Goal: Task Accomplishment & Management: Use online tool/utility

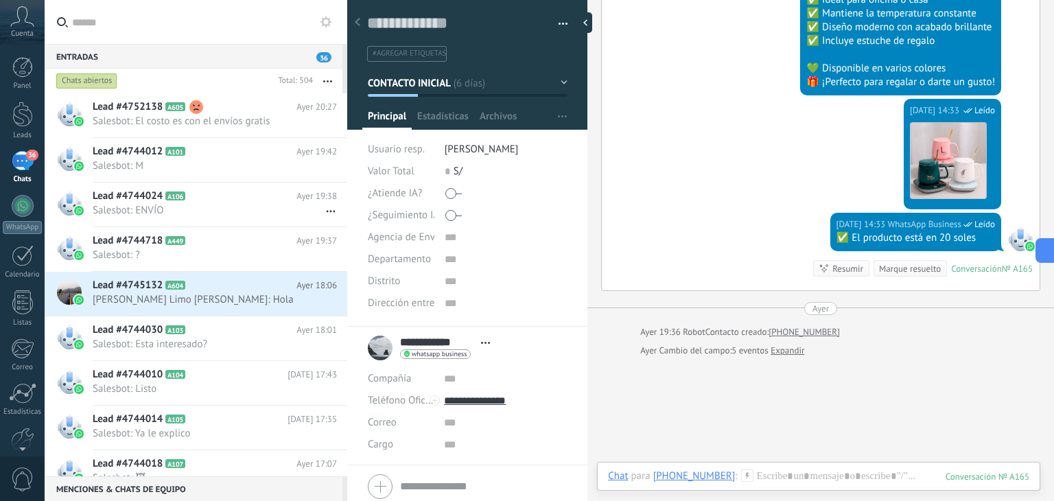
click at [27, 162] on div "36" at bounding box center [23, 161] width 22 height 20
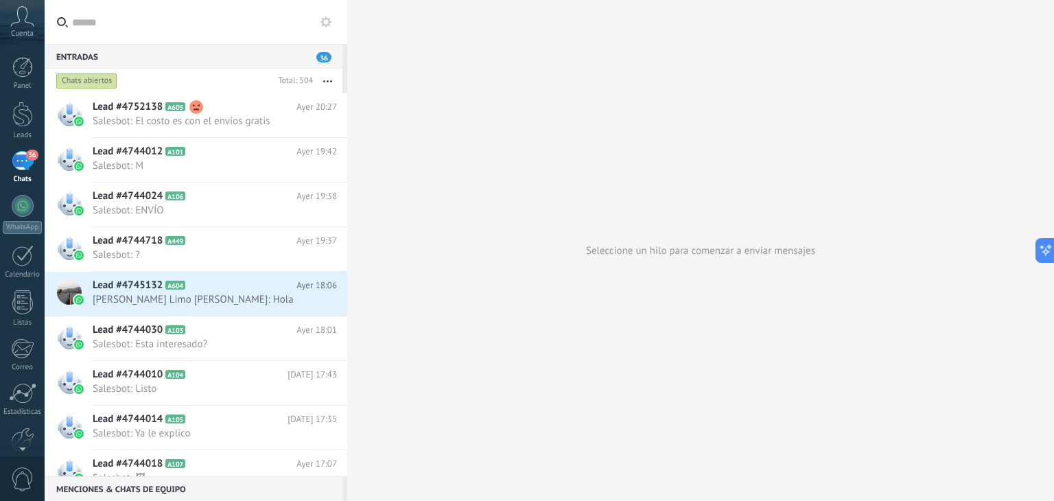
click at [323, 20] on use at bounding box center [326, 21] width 11 height 11
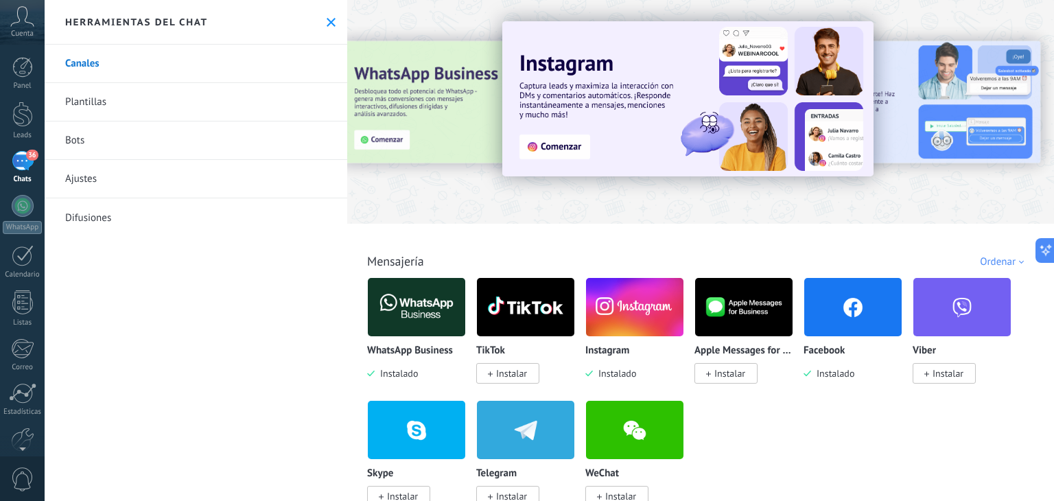
click at [124, 143] on link "Bots" at bounding box center [196, 140] width 303 height 38
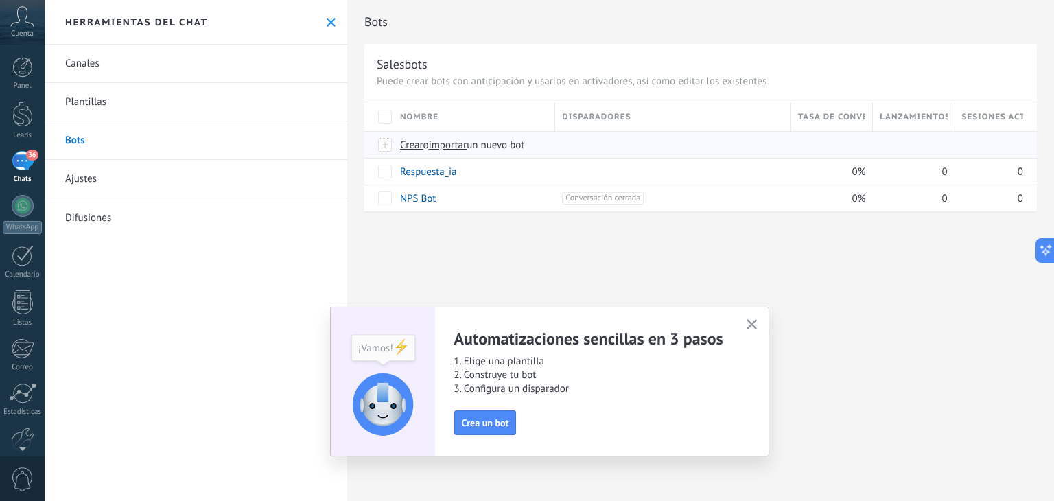
click at [452, 142] on span "importar" at bounding box center [448, 145] width 38 height 13
click at [0, 0] on input "importar un nuevo bot" at bounding box center [0, 0] width 0 height 0
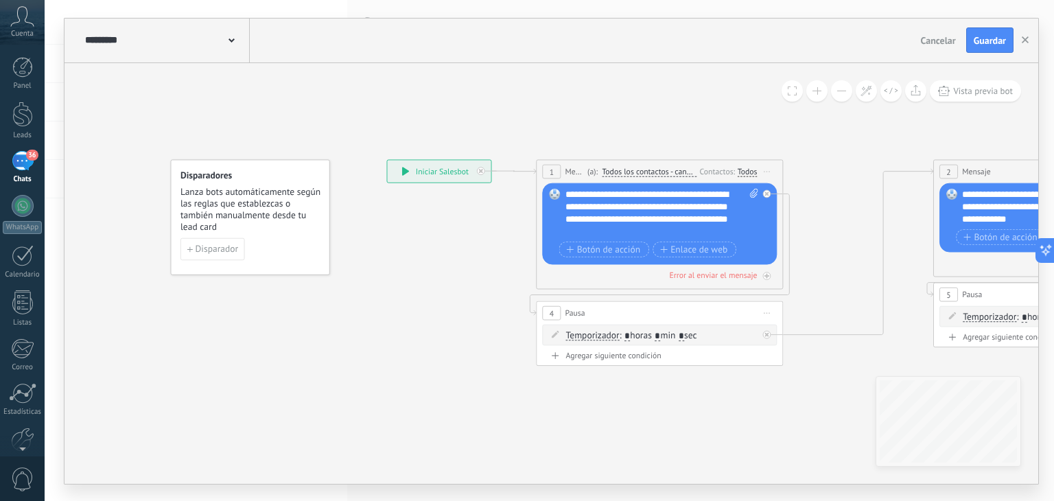
drag, startPoint x: 563, startPoint y: 217, endPoint x: 597, endPoint y: 220, distance: 33.7
click at [585, 219] on div "Reemplazar Quitar Convertir a mensaje de voz Arrastre la imagen aquí para adjun…" at bounding box center [659, 224] width 235 height 82
drag, startPoint x: 607, startPoint y: 229, endPoint x: 565, endPoint y: 220, distance: 42.8
click at [566, 220] on div "**********" at bounding box center [663, 212] width 194 height 49
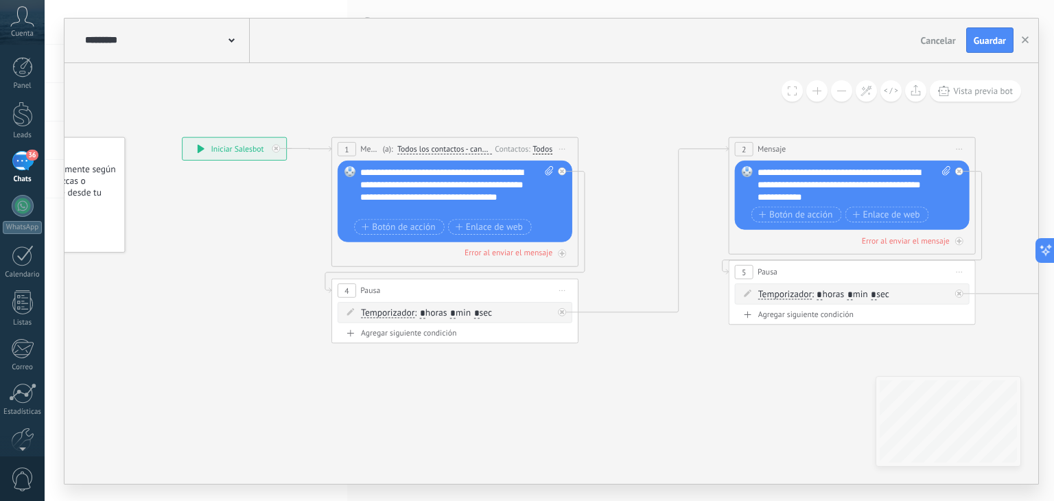
drag, startPoint x: 841, startPoint y: 211, endPoint x: 636, endPoint y: 189, distance: 206.5
drag, startPoint x: 520, startPoint y: 196, endPoint x: 465, endPoint y: 198, distance: 55.0
click at [465, 198] on div "**********" at bounding box center [457, 190] width 194 height 49
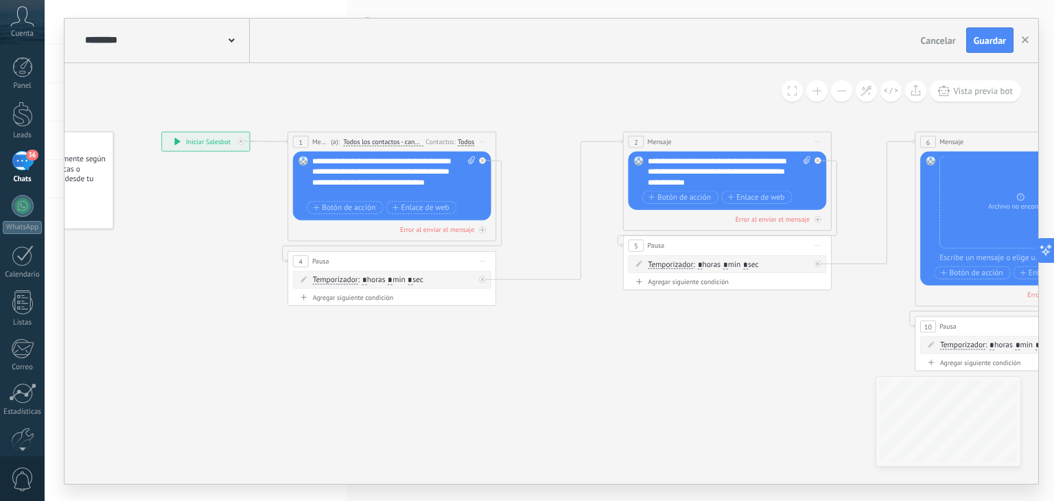
drag, startPoint x: 640, startPoint y: 104, endPoint x: 542, endPoint y: 119, distance: 98.5
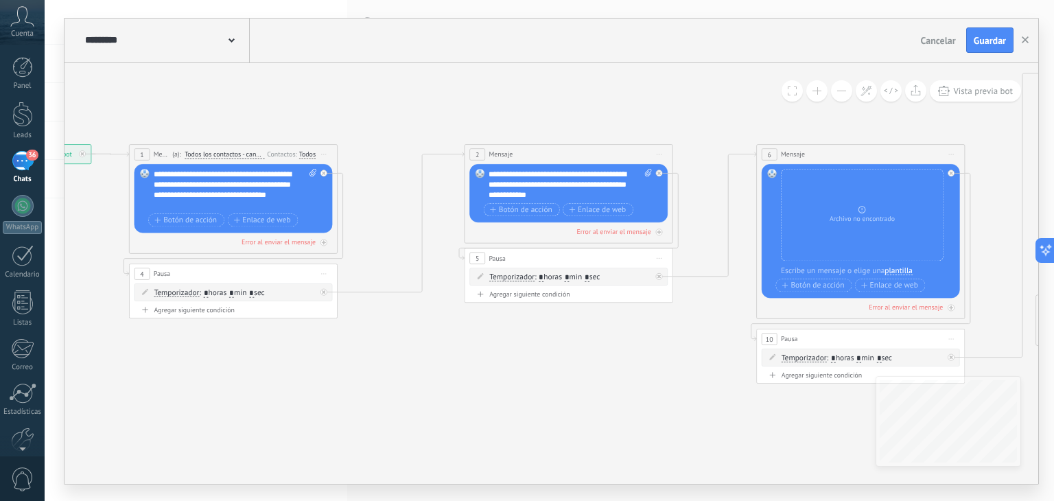
drag, startPoint x: 859, startPoint y: 323, endPoint x: 704, endPoint y: 323, distance: 154.4
click at [703, 323] on icon at bounding box center [1005, 226] width 2527 height 849
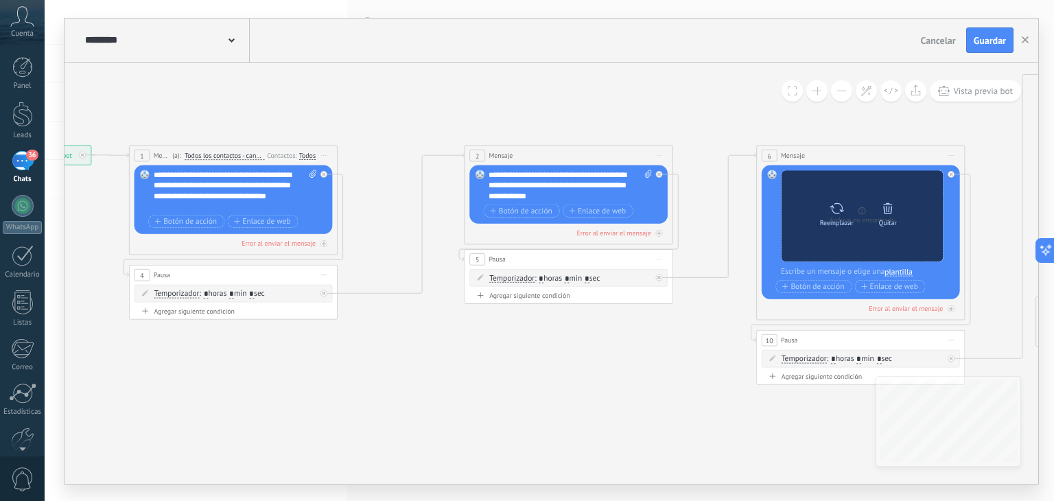
click at [839, 218] on div "Reemplazar" at bounding box center [837, 222] width 34 height 8
click input "Subir" at bounding box center [0, 0] width 0 height 0
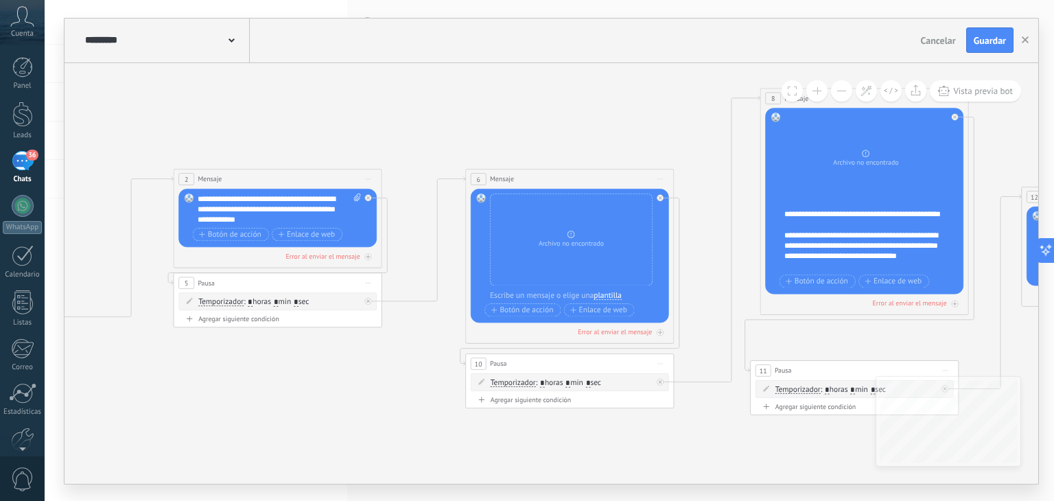
drag, startPoint x: 735, startPoint y: 119, endPoint x: 463, endPoint y: 135, distance: 273.0
click at [424, 148] on icon at bounding box center [714, 251] width 2527 height 848
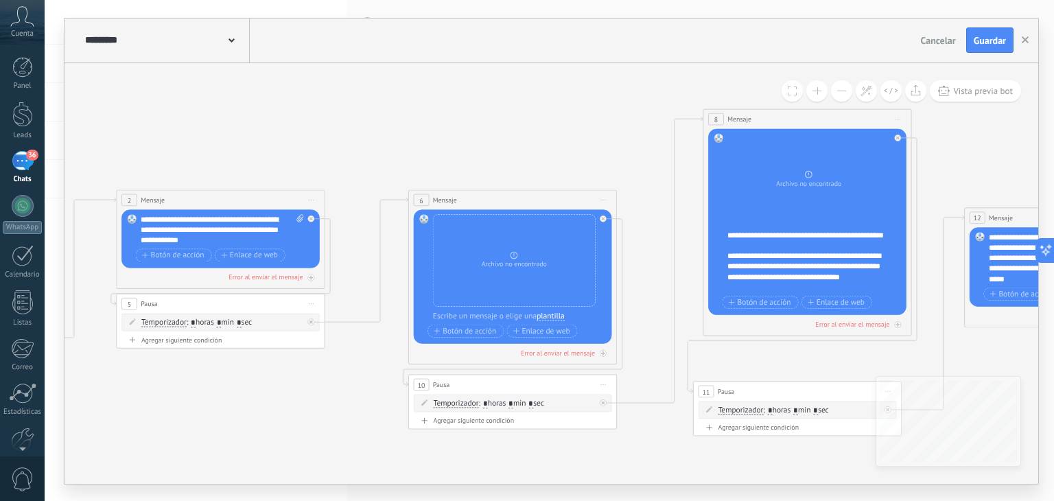
drag, startPoint x: 645, startPoint y: 120, endPoint x: 608, endPoint y: 135, distance: 40.0
click at [608, 135] on icon at bounding box center [657, 272] width 2527 height 848
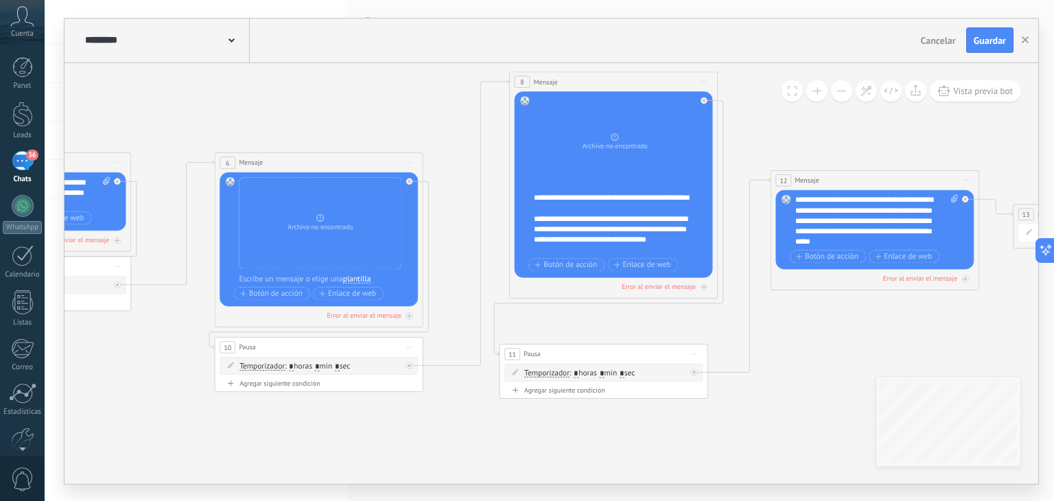
drag, startPoint x: 639, startPoint y: 233, endPoint x: 395, endPoint y: 196, distance: 247.1
click at [401, 196] on icon at bounding box center [463, 235] width 2527 height 848
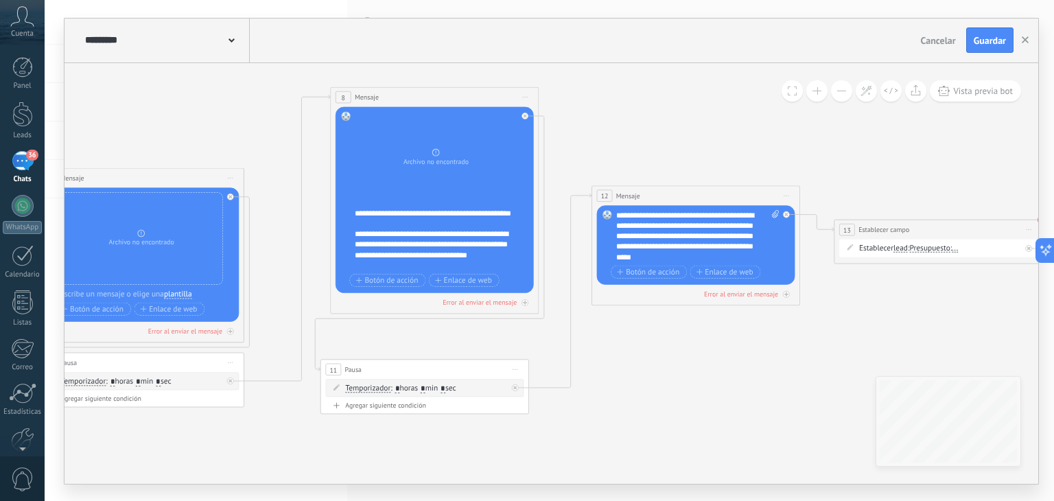
drag, startPoint x: 794, startPoint y: 141, endPoint x: 730, endPoint y: 142, distance: 63.8
click at [660, 154] on icon at bounding box center [330, 250] width 2618 height 848
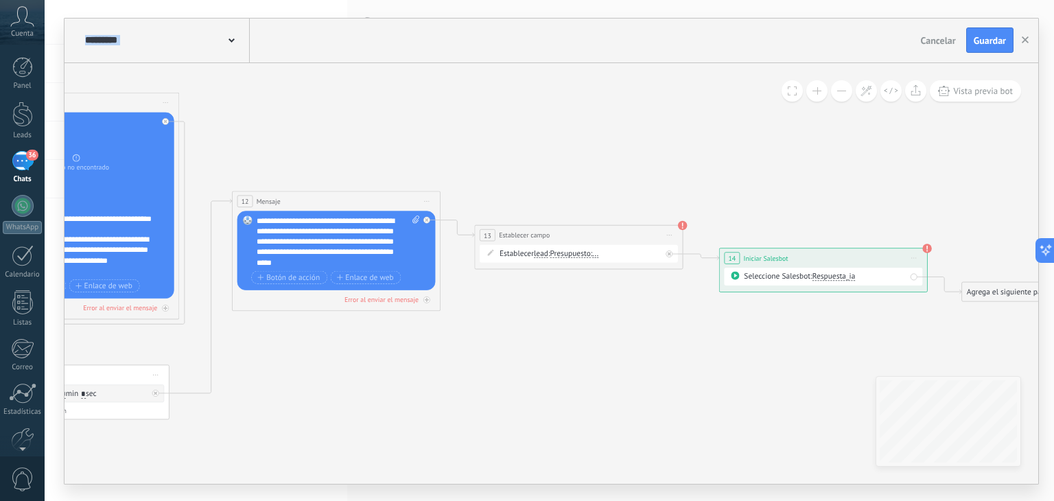
drag, startPoint x: 914, startPoint y: 171, endPoint x: 552, endPoint y: 174, distance: 362.4
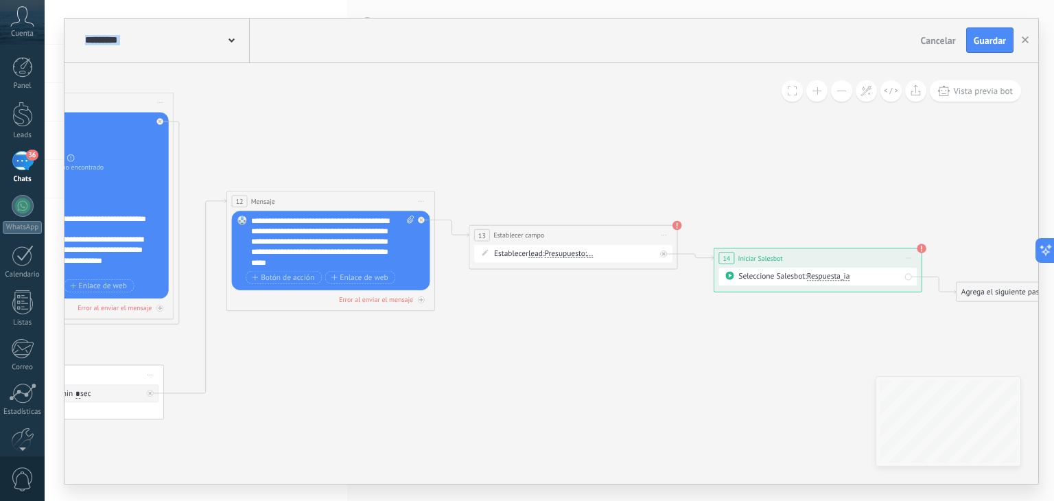
click at [560, 251] on span "Presupuesto" at bounding box center [564, 253] width 40 height 8
click at [560, 251] on button "Presupuesto" at bounding box center [604, 253] width 130 height 19
click at [560, 251] on span "Presupuesto" at bounding box center [596, 253] width 126 height 10
click at [555, 254] on span "Presupuesto" at bounding box center [564, 253] width 40 height 8
click at [555, 254] on button "Presupuesto" at bounding box center [604, 253] width 130 height 19
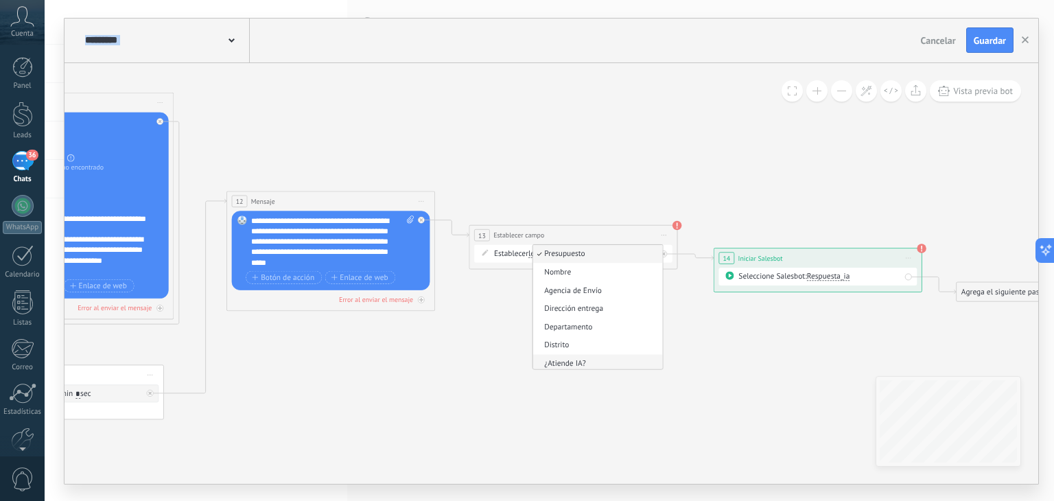
click at [588, 364] on span "¿Atiende IA?" at bounding box center [596, 363] width 126 height 10
click at [594, 256] on span "..." at bounding box center [590, 253] width 6 height 8
click at [598, 256] on button "..." at bounding box center [648, 253] width 130 height 19
click at [614, 277] on span "No vacío" at bounding box center [640, 272] width 126 height 10
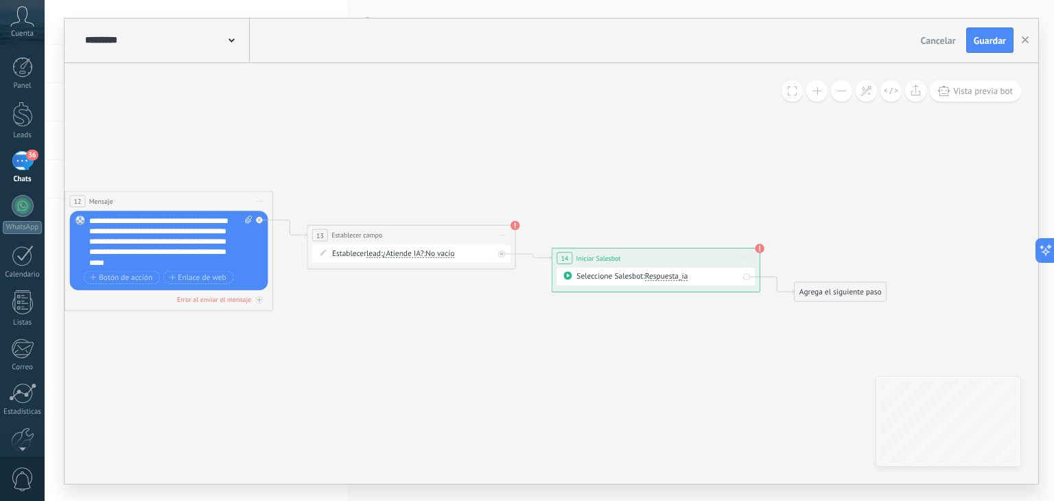
drag, startPoint x: 801, startPoint y: 198, endPoint x: 639, endPoint y: 198, distance: 162.0
drag, startPoint x: 585, startPoint y: 259, endPoint x: 559, endPoint y: 224, distance: 43.2
click at [760, 248] on use at bounding box center [761, 248] width 10 height 10
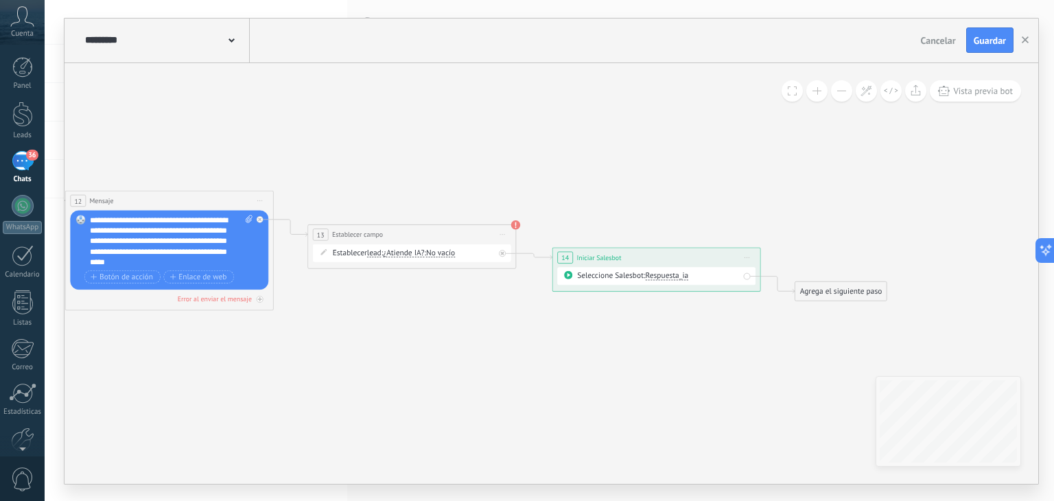
click at [749, 253] on span "Iniciar vista previa aquí Cambiar nombre Duplicar [GEOGRAPHIC_DATA]" at bounding box center [747, 257] width 16 height 15
click at [771, 322] on div "Borrar" at bounding box center [794, 325] width 103 height 18
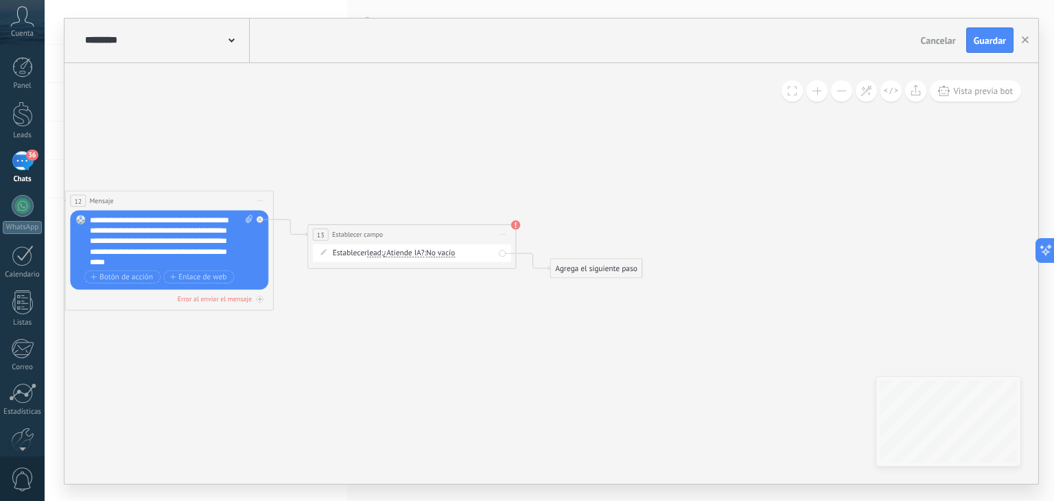
click at [601, 270] on div "Agrega el siguiente paso" at bounding box center [595, 267] width 91 height 17
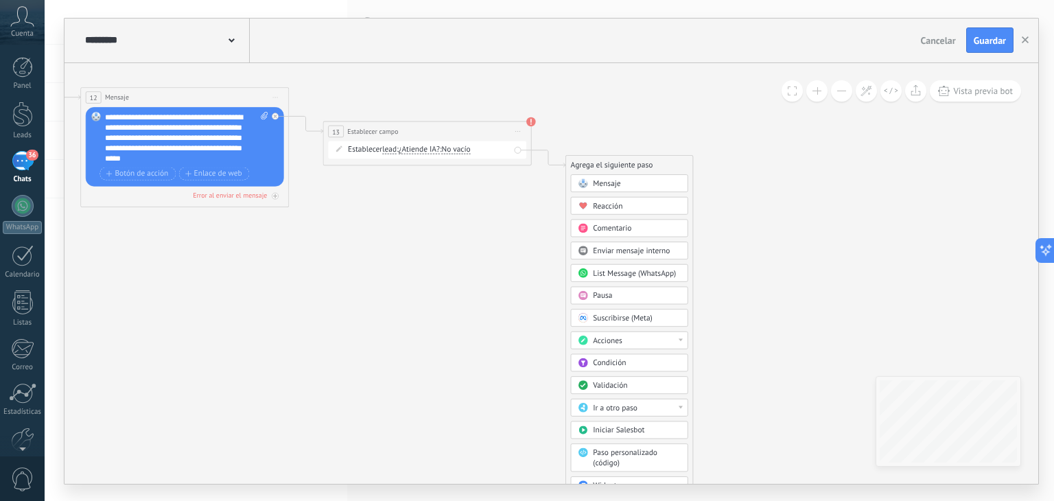
drag, startPoint x: 762, startPoint y: 334, endPoint x: 777, endPoint y: 223, distance: 112.2
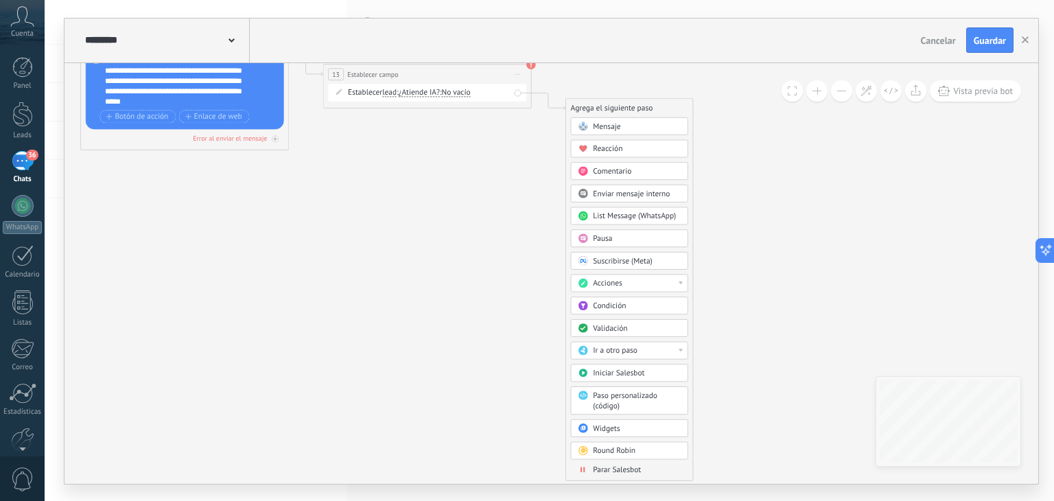
drag, startPoint x: 771, startPoint y: 258, endPoint x: 771, endPoint y: 197, distance: 61.1
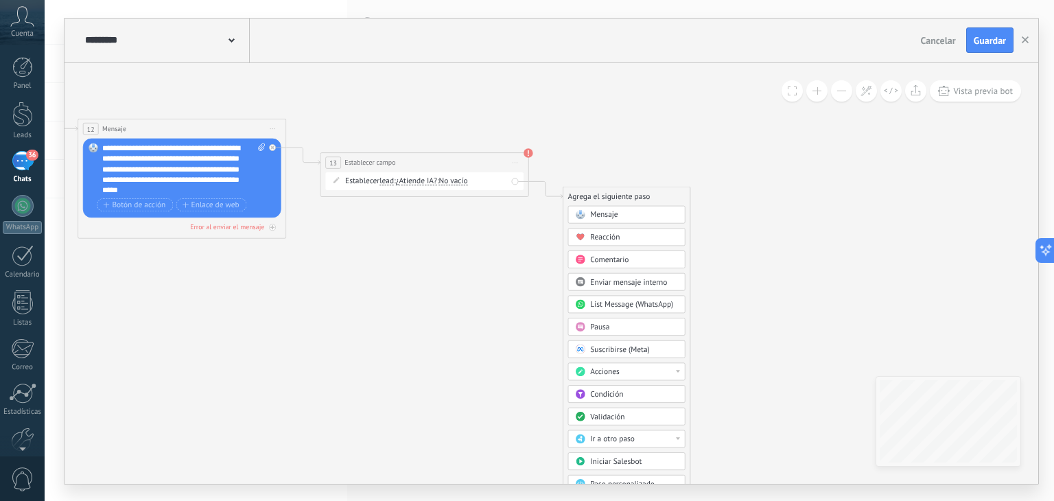
drag, startPoint x: 781, startPoint y: 244, endPoint x: 778, endPoint y: 345, distance: 100.2
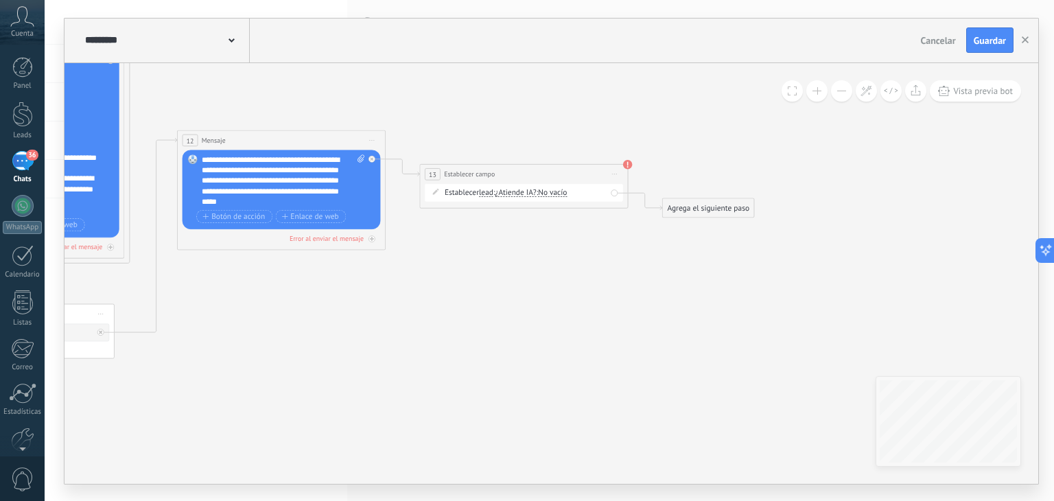
drag, startPoint x: 640, startPoint y: 242, endPoint x: 741, endPoint y: 253, distance: 101.6
click at [981, 43] on span "Guardar" at bounding box center [990, 41] width 32 height 10
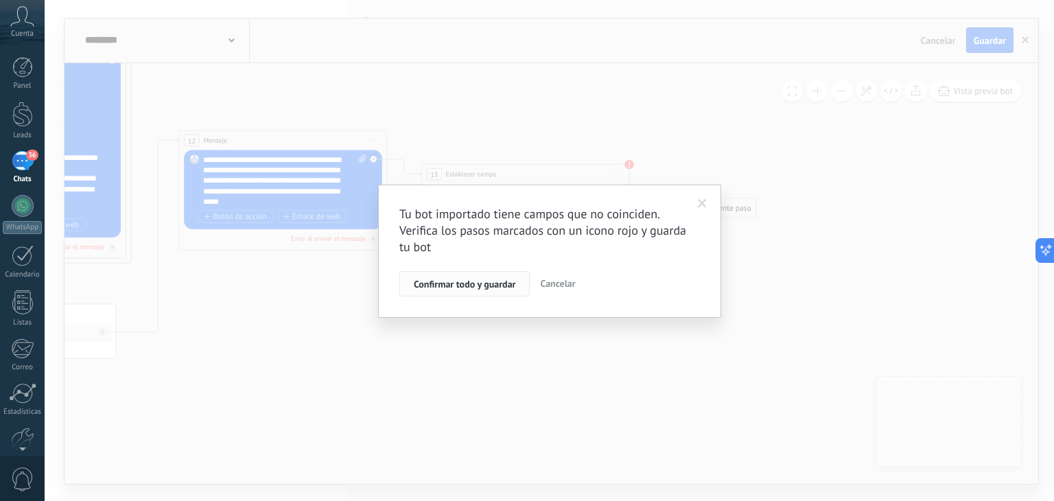
click at [485, 286] on span "Confirmar todo y guardar" at bounding box center [465, 284] width 102 height 10
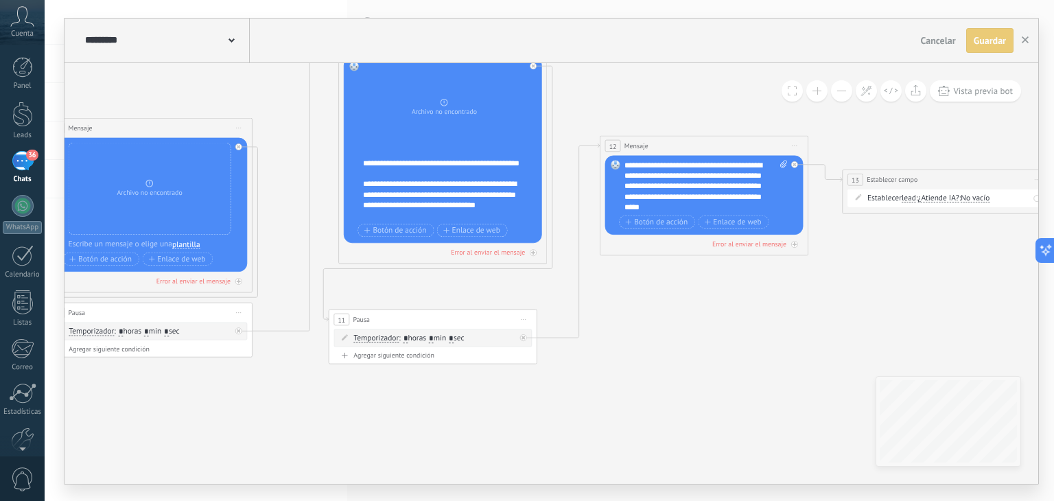
drag, startPoint x: 220, startPoint y: 317, endPoint x: 639, endPoint y: 323, distance: 418.7
click at [642, 323] on icon at bounding box center [216, 200] width 2373 height 848
click at [229, 36] on span at bounding box center [232, 39] width 6 height 13
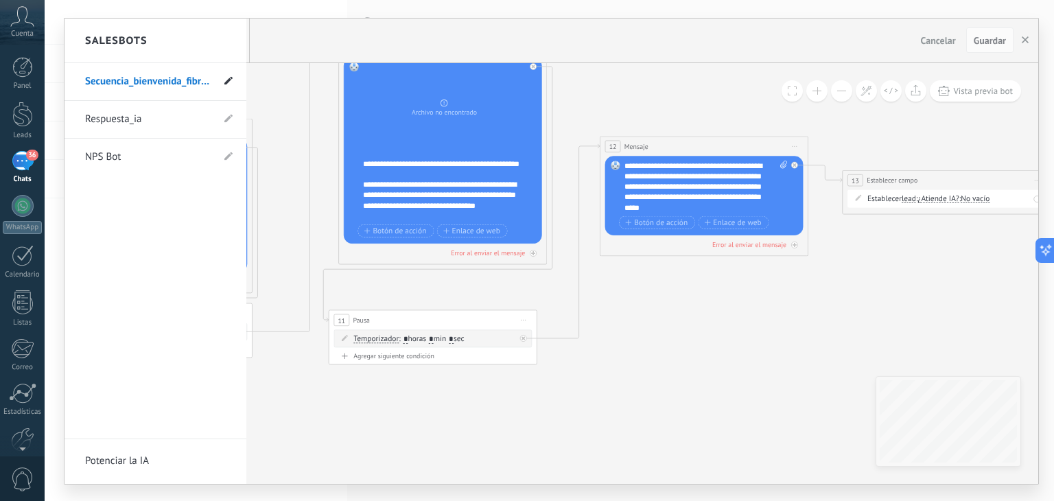
click at [231, 78] on use at bounding box center [228, 80] width 8 height 8
click at [156, 81] on input "**********" at bounding box center [134, 82] width 98 height 22
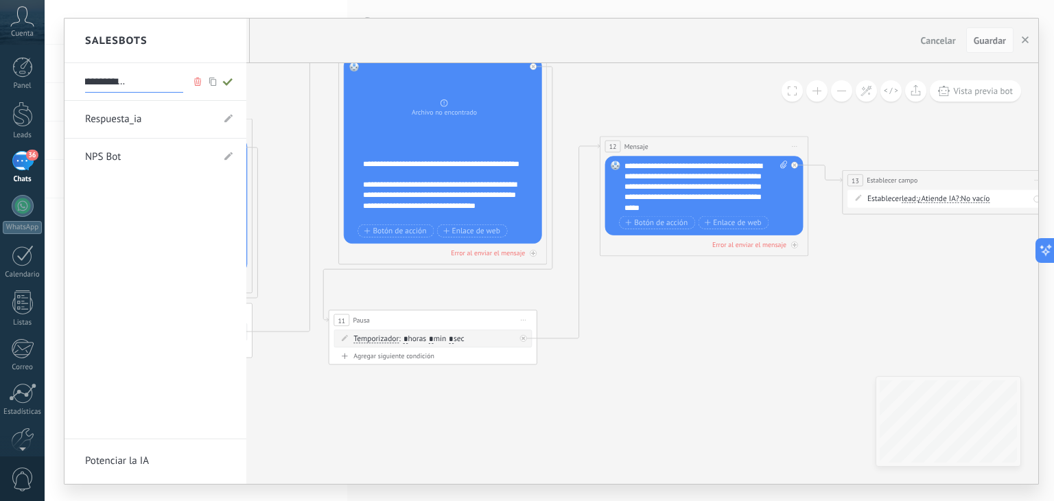
drag, startPoint x: 129, startPoint y: 83, endPoint x: 181, endPoint y: 83, distance: 52.2
click at [181, 83] on input "**********" at bounding box center [134, 82] width 98 height 22
type input "**********"
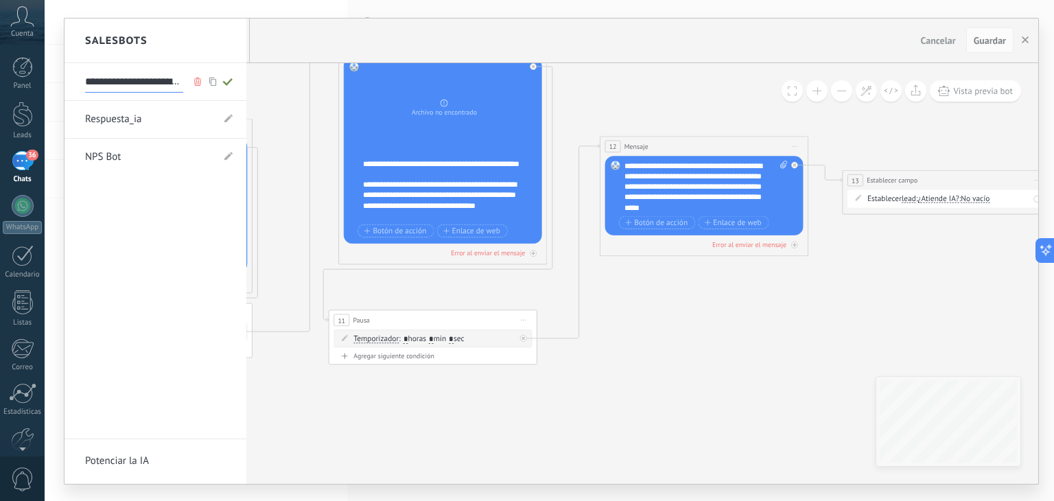
click at [226, 82] on icon at bounding box center [227, 82] width 15 height 8
type input "**********"
click at [1027, 37] on div at bounding box center [552, 251] width 974 height 465
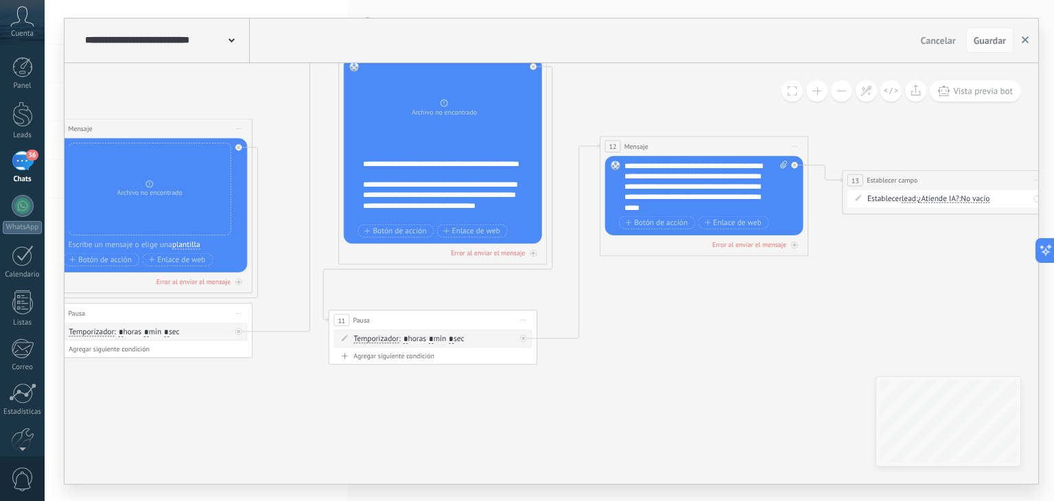
click at [1028, 37] on use "button" at bounding box center [1025, 39] width 7 height 7
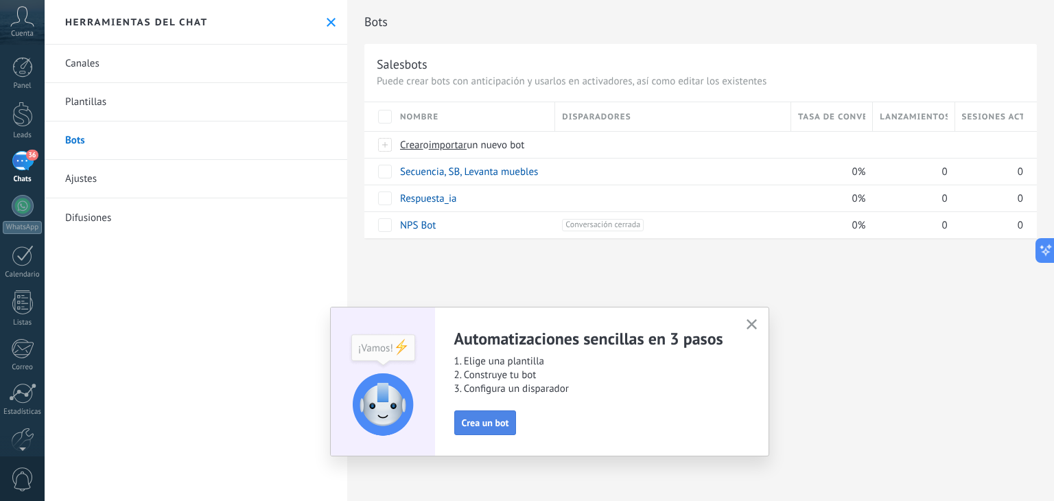
click at [485, 423] on span "Crea un bot" at bounding box center [485, 423] width 47 height 10
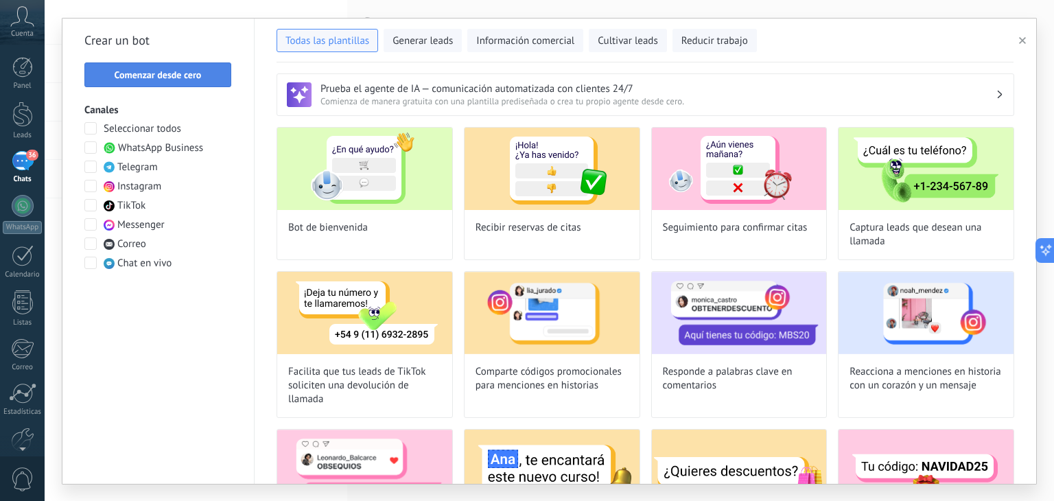
click at [176, 72] on span "Comenzar desde cero" at bounding box center [158, 75] width 87 height 10
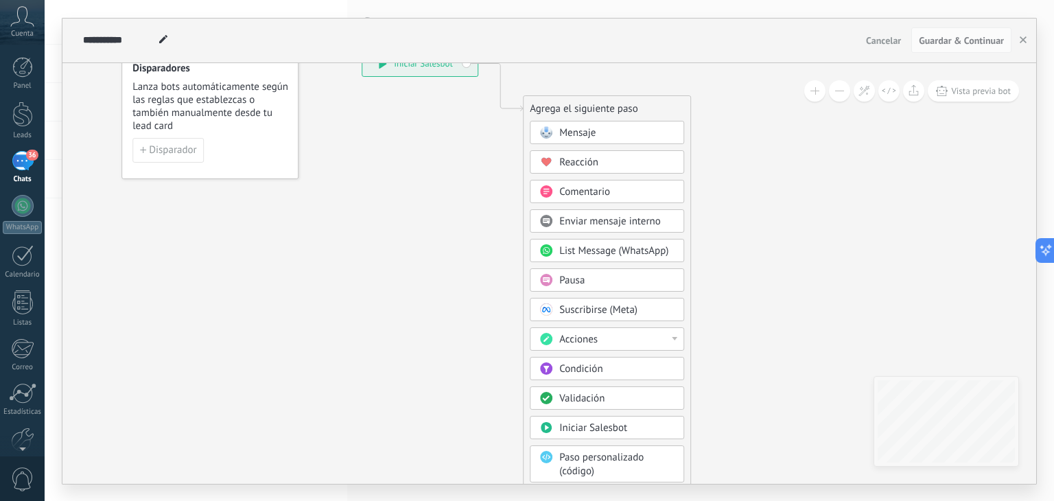
drag, startPoint x: 796, startPoint y: 284, endPoint x: 804, endPoint y: 165, distance: 119.7
click at [804, 165] on icon at bounding box center [480, 298] width 922 height 1180
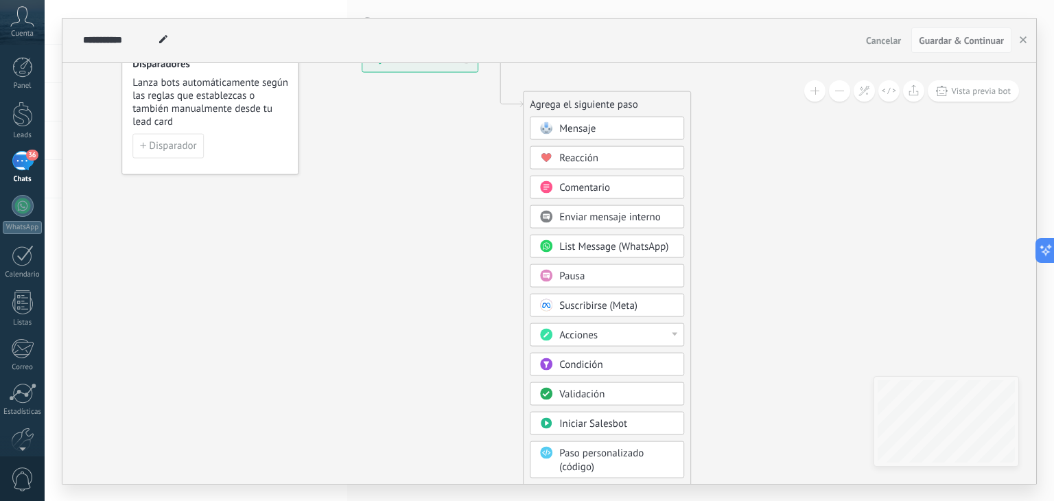
click at [615, 362] on div "Condición" at bounding box center [616, 365] width 115 height 14
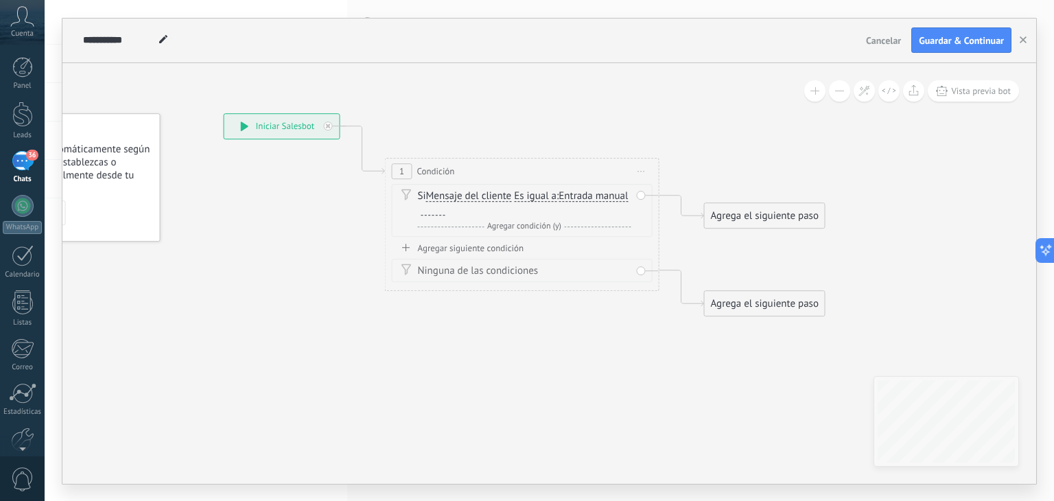
drag, startPoint x: 540, startPoint y: 316, endPoint x: 494, endPoint y: 415, distance: 108.4
click at [499, 414] on icon at bounding box center [502, 214] width 1242 height 889
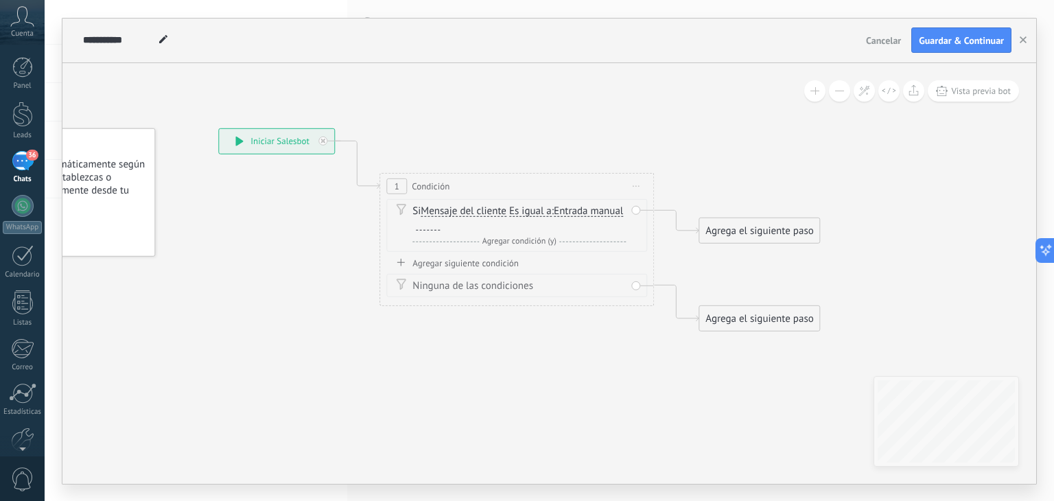
drag, startPoint x: 598, startPoint y: 135, endPoint x: 604, endPoint y: 121, distance: 14.8
click at [604, 121] on icon at bounding box center [496, 228] width 1242 height 889
click at [535, 212] on span "Es igual a" at bounding box center [530, 210] width 43 height 11
click at [535, 212] on button "Es igual a" at bounding box center [588, 210] width 172 height 25
click at [537, 255] on span "Contiene" at bounding box center [577, 260] width 166 height 14
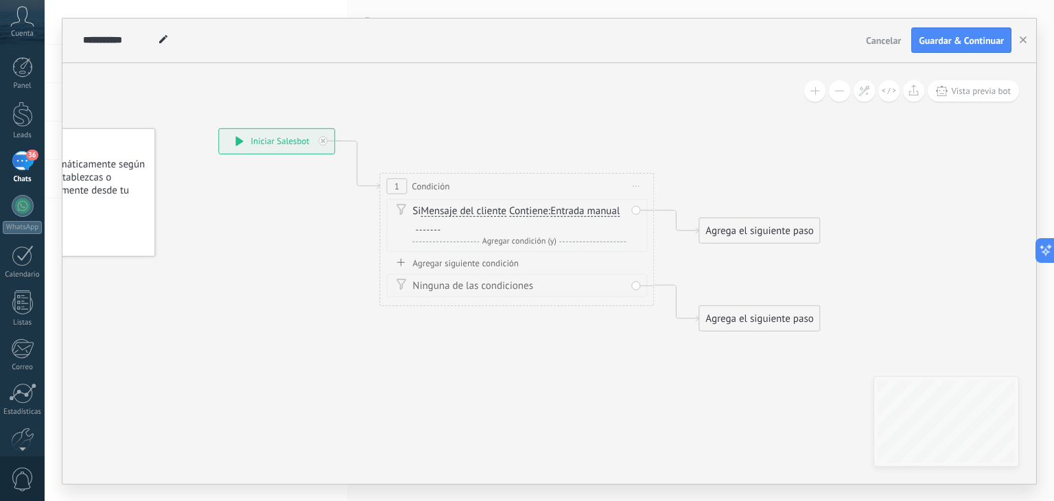
click at [423, 228] on div at bounding box center [428, 224] width 24 height 11
click at [773, 233] on div "Agrega el siguiente paso" at bounding box center [759, 230] width 120 height 23
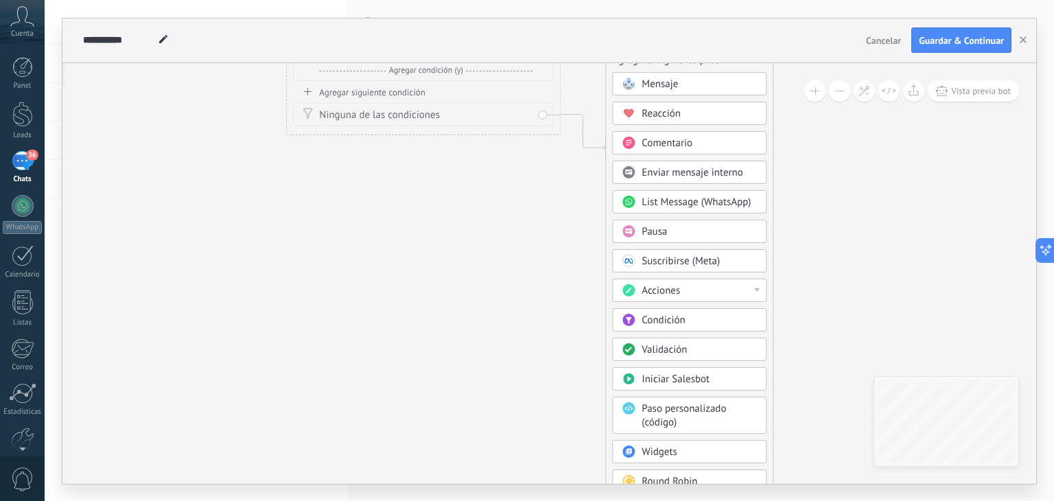
drag, startPoint x: 899, startPoint y: 211, endPoint x: 803, endPoint y: 52, distance: 186.0
click at [803, 52] on div "**********" at bounding box center [549, 251] width 974 height 465
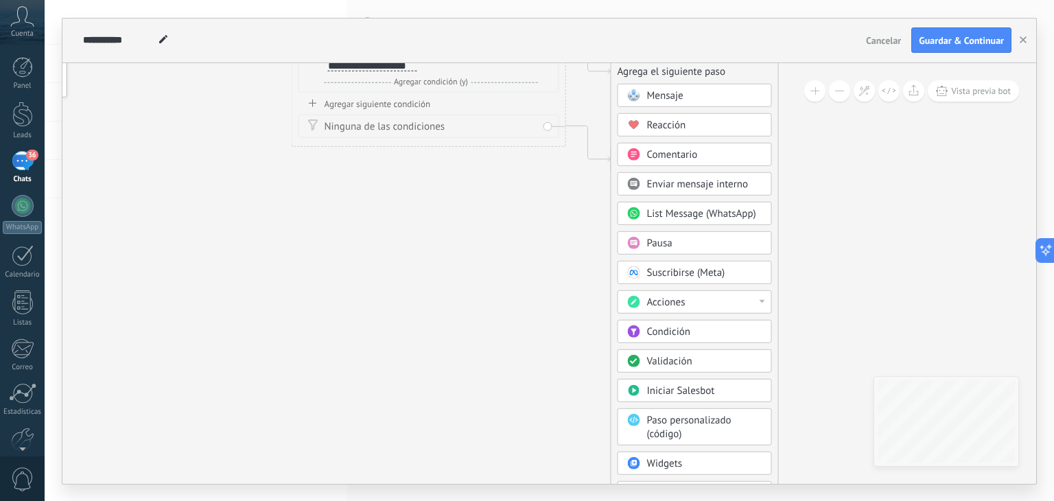
drag, startPoint x: 813, startPoint y: 170, endPoint x: 782, endPoint y: 246, distance: 82.6
click at [816, 174] on icon at bounding box center [408, 69] width 1242 height 889
click at [703, 301] on div "Acciones" at bounding box center [705, 302] width 115 height 14
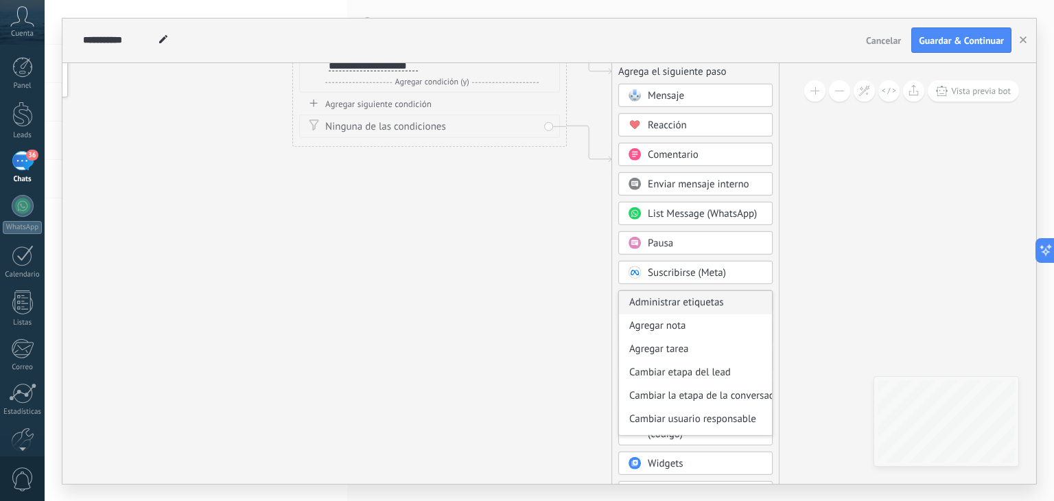
click at [706, 301] on div "Administrar etiquetas" at bounding box center [695, 301] width 153 height 23
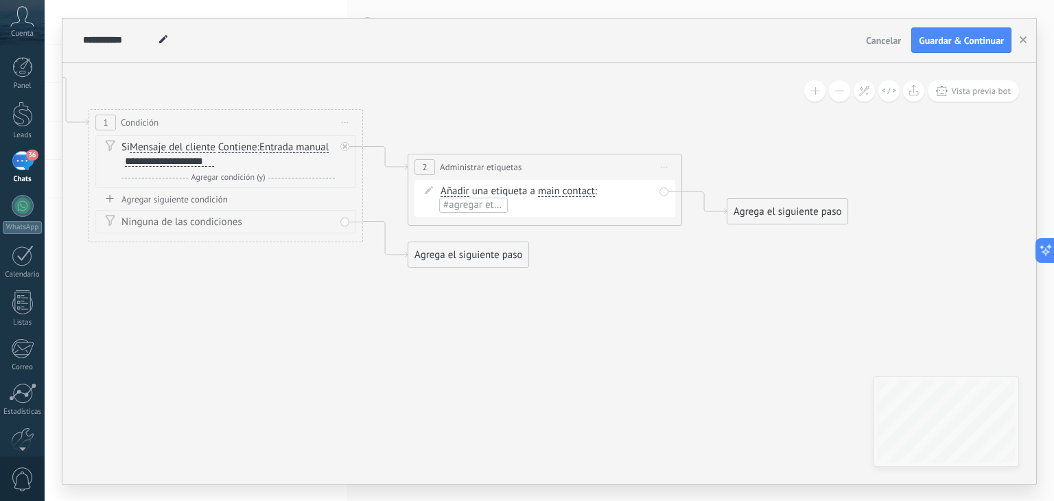
drag, startPoint x: 687, startPoint y: 234, endPoint x: 686, endPoint y: 334, distance: 99.5
click at [684, 334] on icon at bounding box center [364, 165] width 1561 height 889
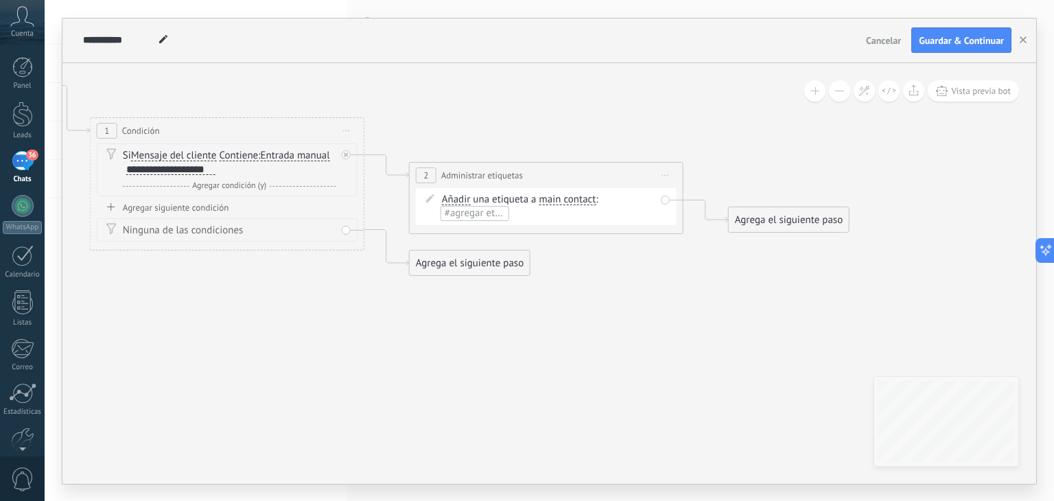
click at [487, 213] on span "#agregar etiquetas" at bounding box center [486, 213] width 82 height 13
type input "**********"
click at [597, 292] on icon at bounding box center [365, 174] width 1561 height 889
click at [567, 201] on span "main contact" at bounding box center [567, 199] width 57 height 11
click at [567, 201] on button "main contact" at bounding box center [619, 199] width 172 height 25
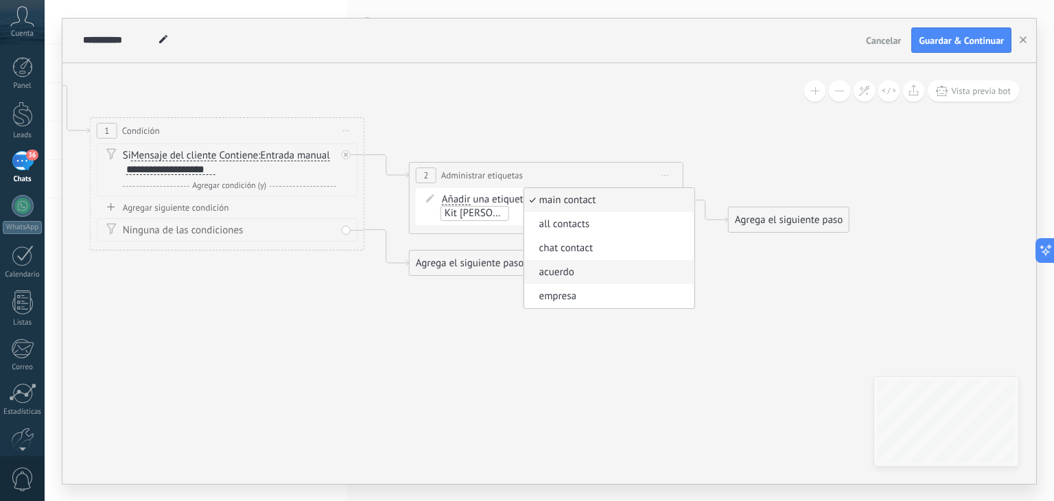
click at [563, 268] on span "acuerdo" at bounding box center [607, 273] width 166 height 14
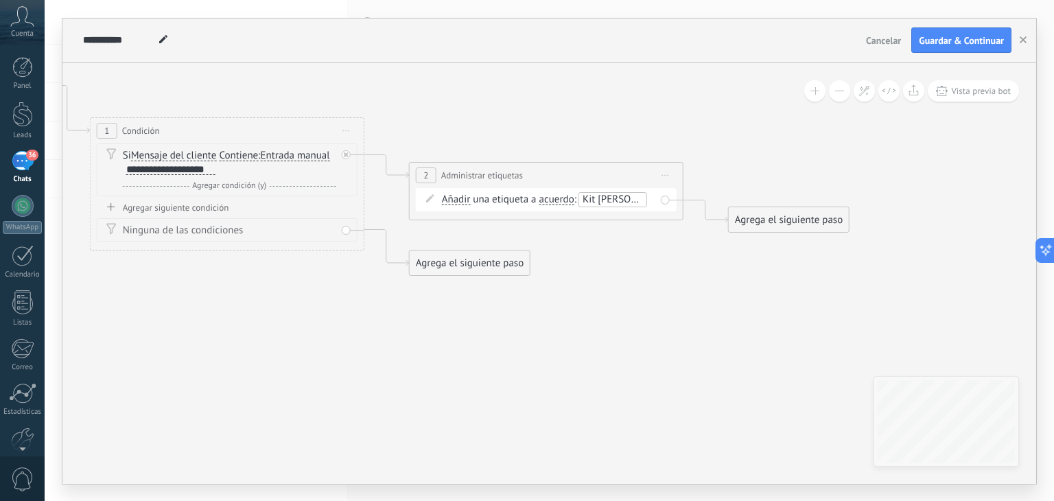
click at [782, 228] on div "Agrega el siguiente paso" at bounding box center [789, 220] width 120 height 23
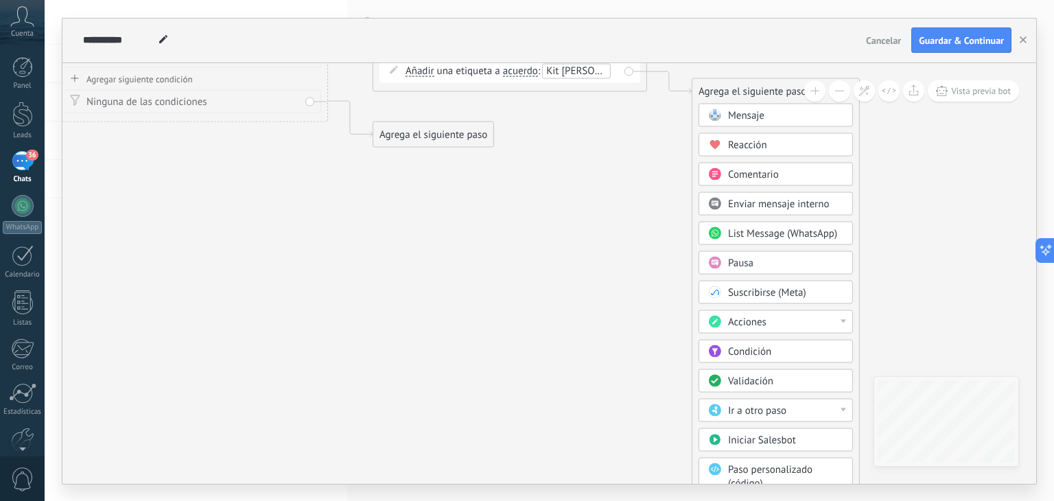
drag, startPoint x: 929, startPoint y: 313, endPoint x: 893, endPoint y: 179, distance: 138.7
click at [893, 179] on icon at bounding box center [329, 45] width 1561 height 889
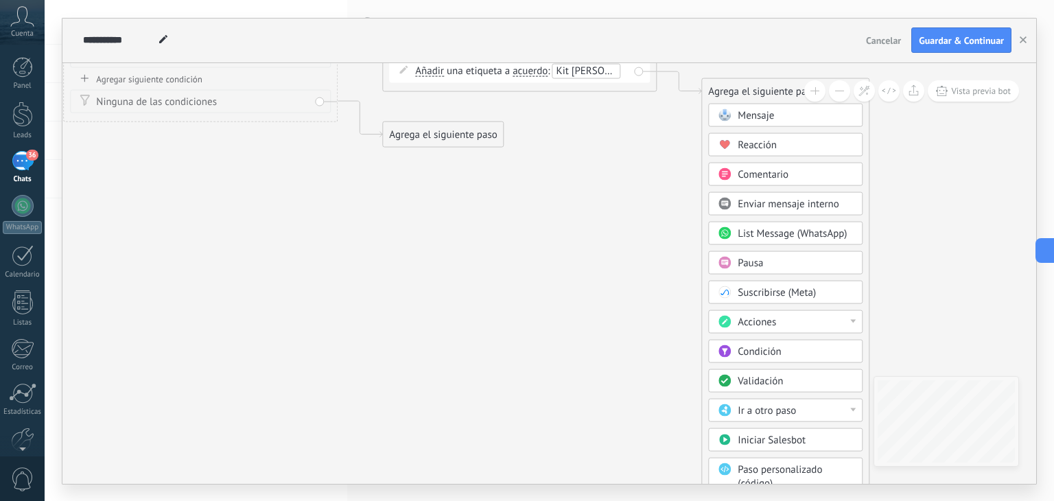
drag, startPoint x: 906, startPoint y: 273, endPoint x: 914, endPoint y: 172, distance: 101.2
click at [914, 172] on icon at bounding box center [339, 45] width 1561 height 889
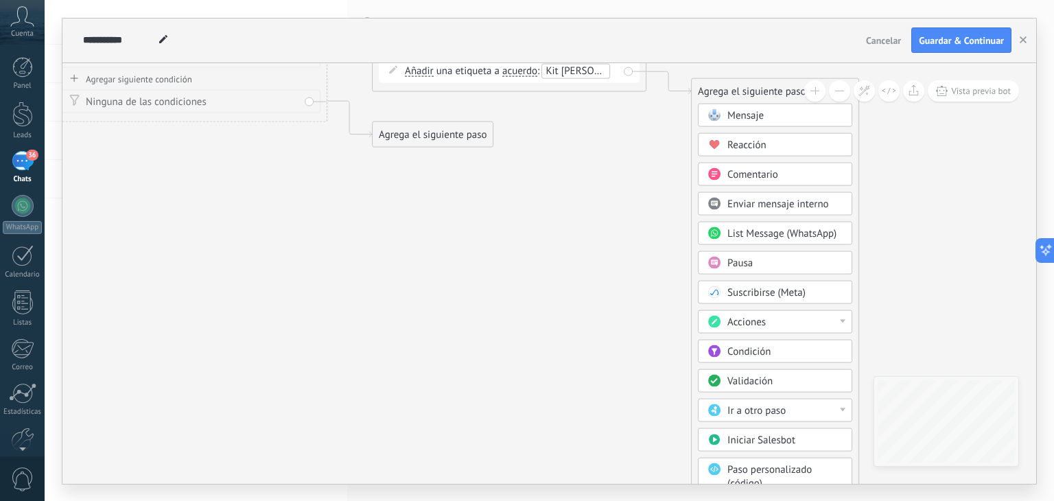
drag, startPoint x: 920, startPoint y: 294, endPoint x: 908, endPoint y: 252, distance: 43.7
click at [909, 248] on icon at bounding box center [328, 45] width 1561 height 889
click at [744, 437] on span "Iniciar Salesbot" at bounding box center [761, 439] width 68 height 13
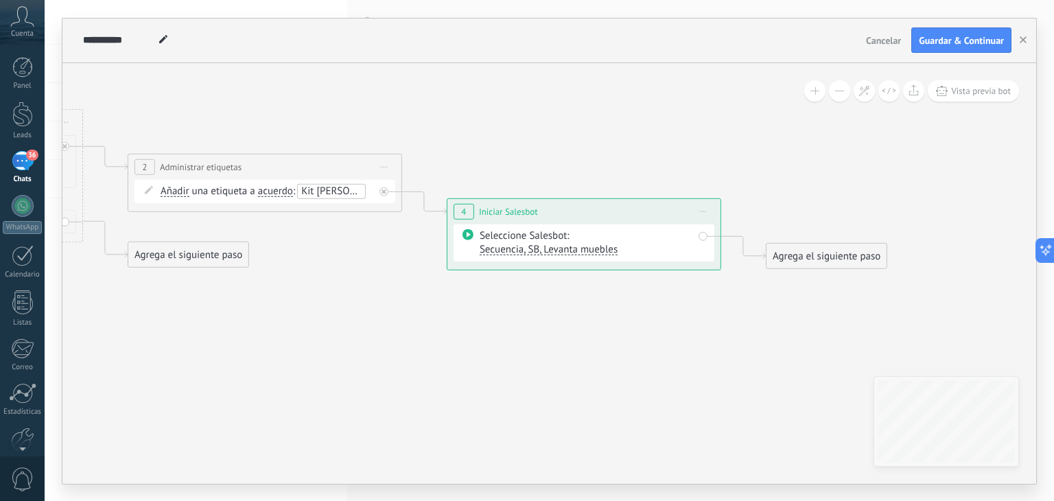
drag, startPoint x: 662, startPoint y: 275, endPoint x: 697, endPoint y: 393, distance: 123.1
click at [697, 393] on icon at bounding box center [244, 167] width 1880 height 892
click at [961, 41] on span "Guardar & Continuar" at bounding box center [961, 41] width 85 height 10
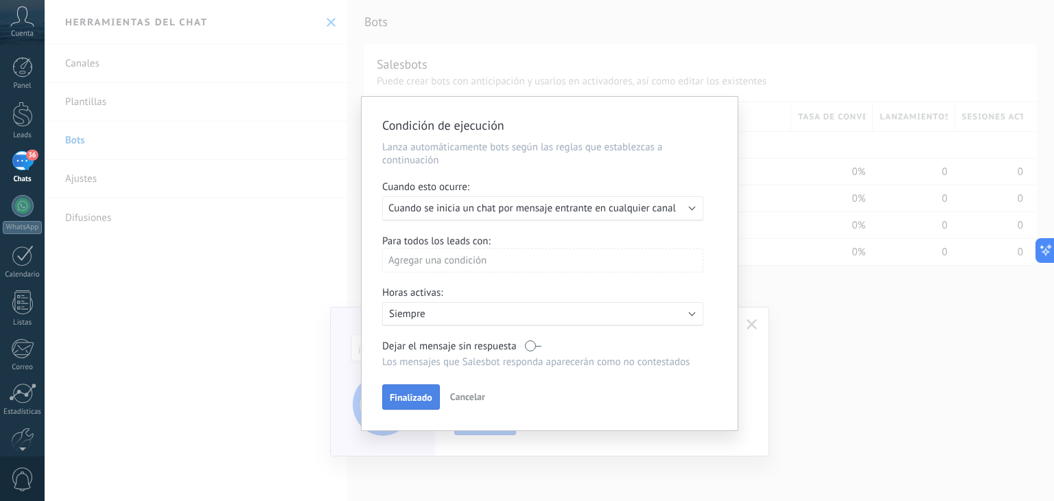
click at [415, 395] on span "Finalizado" at bounding box center [411, 398] width 43 height 10
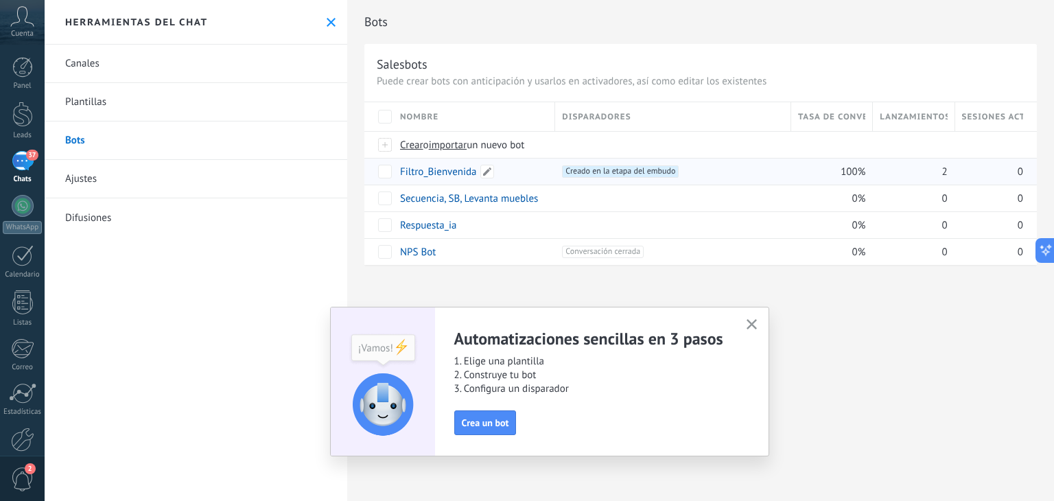
click at [453, 172] on link "Filtro_Bienvenida" at bounding box center [438, 171] width 77 height 13
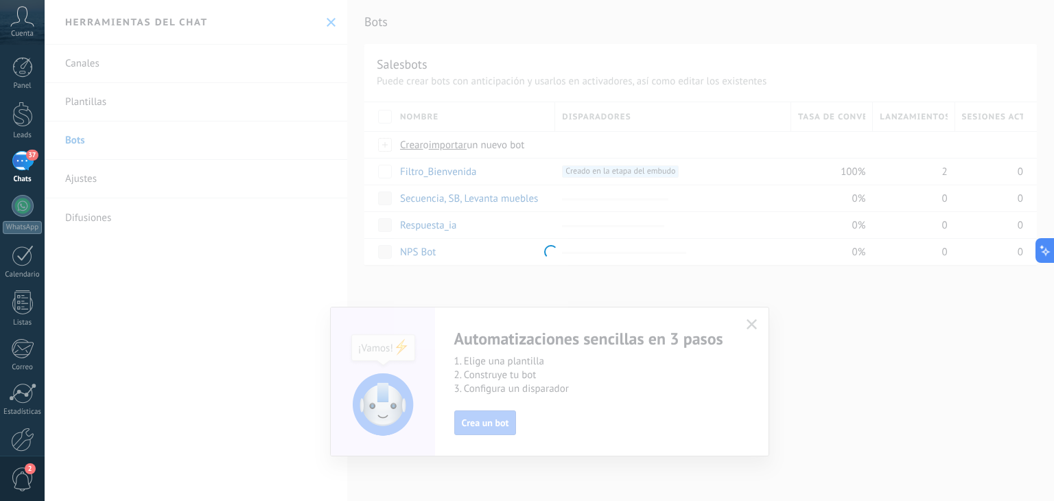
type input "**********"
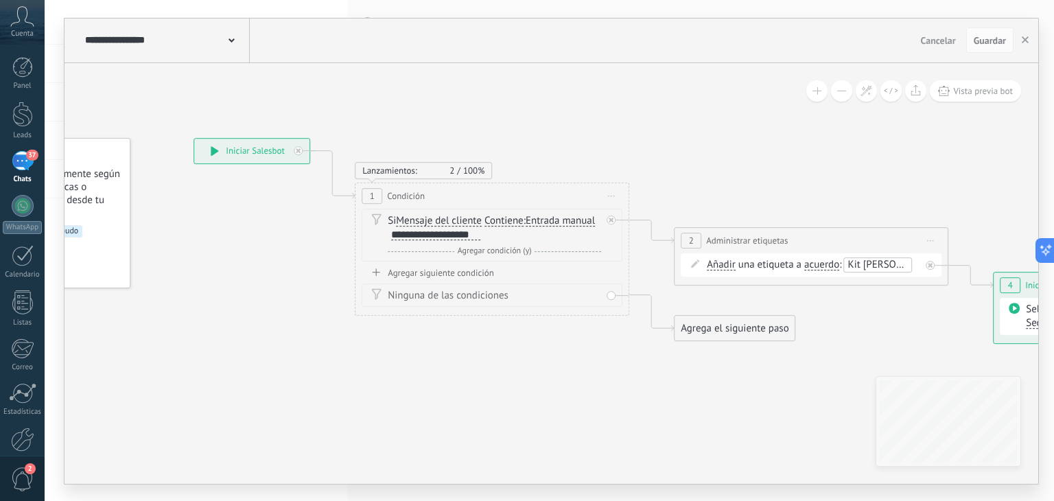
drag, startPoint x: 679, startPoint y: 143, endPoint x: 507, endPoint y: 108, distance: 175.1
click at [501, 101] on icon at bounding box center [790, 240] width 1880 height 891
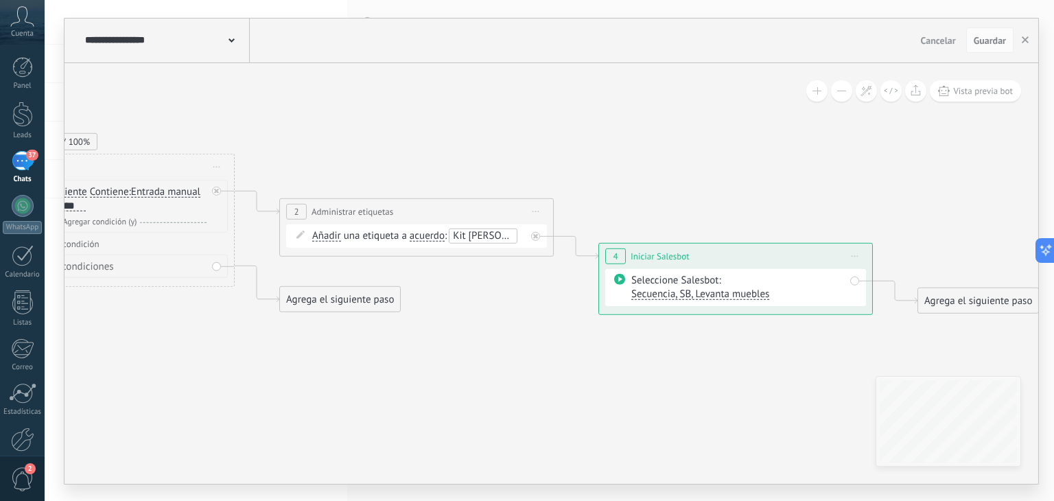
drag, startPoint x: 861, startPoint y: 315, endPoint x: 477, endPoint y: 296, distance: 384.8
click at [465, 296] on icon at bounding box center [396, 210] width 1880 height 891
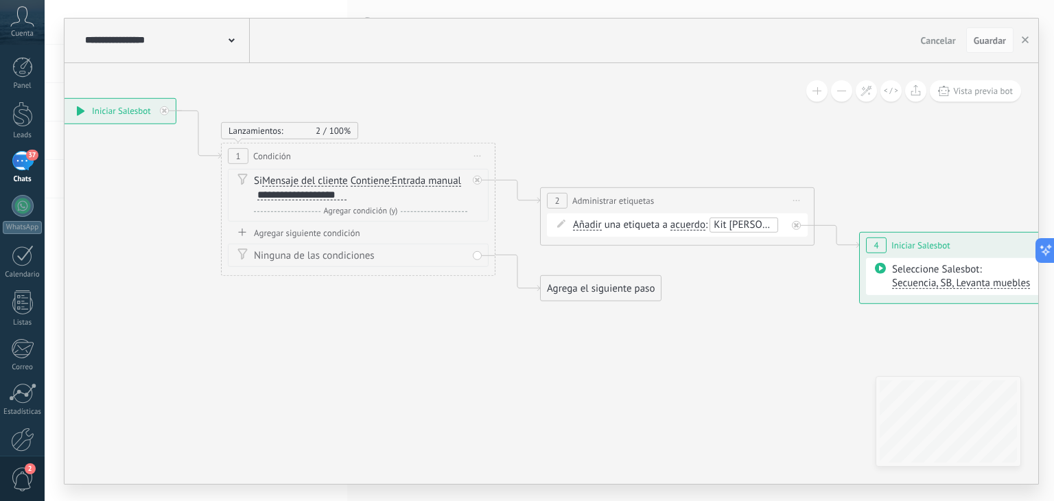
drag, startPoint x: 461, startPoint y: 319, endPoint x: 727, endPoint y: 340, distance: 266.5
click at [759, 346] on icon at bounding box center [657, 199] width 1880 height 891
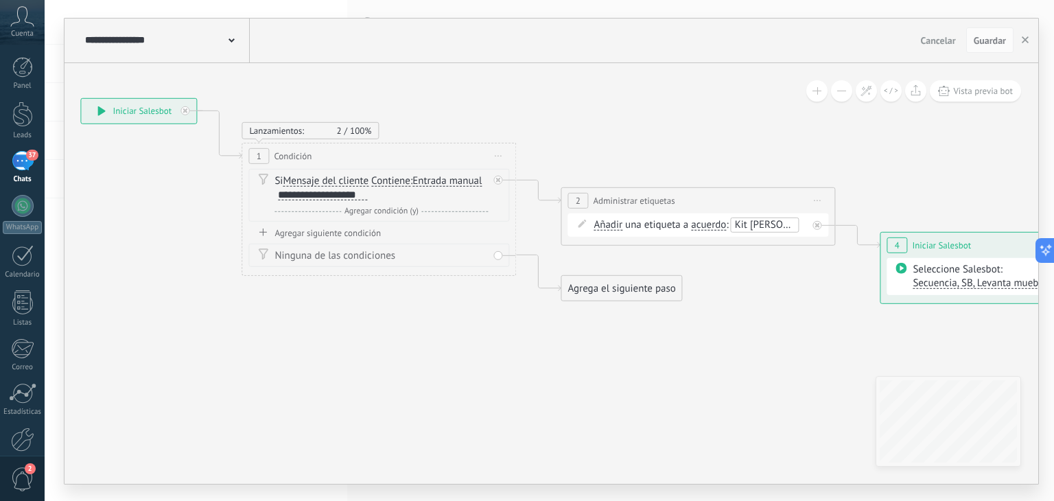
click at [328, 228] on div "Agregar siguiente condición" at bounding box center [378, 232] width 261 height 12
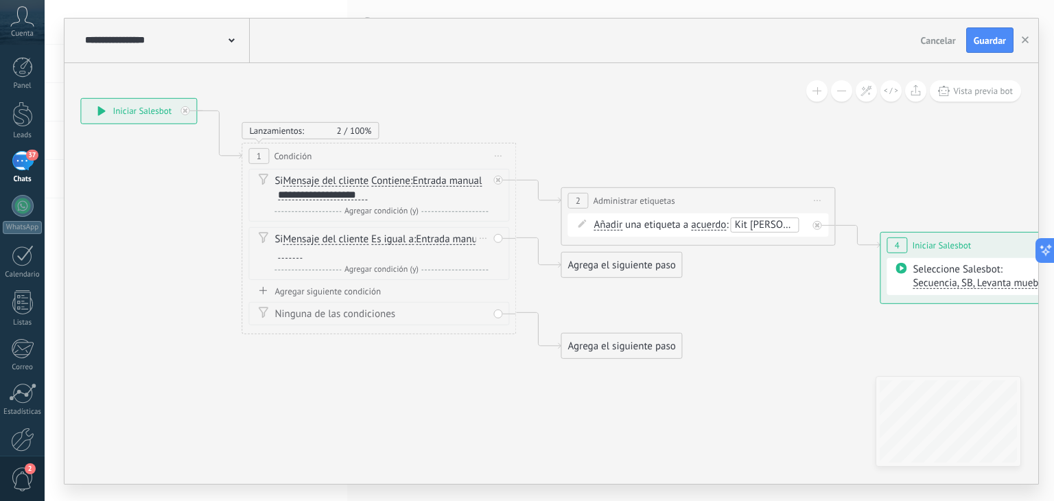
click at [302, 253] on div at bounding box center [290, 252] width 24 height 11
click at [414, 240] on span "Es igual a" at bounding box center [392, 238] width 43 height 11
click at [415, 240] on button "Es igual a" at bounding box center [450, 238] width 172 height 25
click at [412, 292] on span "Contiene" at bounding box center [439, 288] width 166 height 14
click at [291, 253] on div at bounding box center [290, 252] width 24 height 11
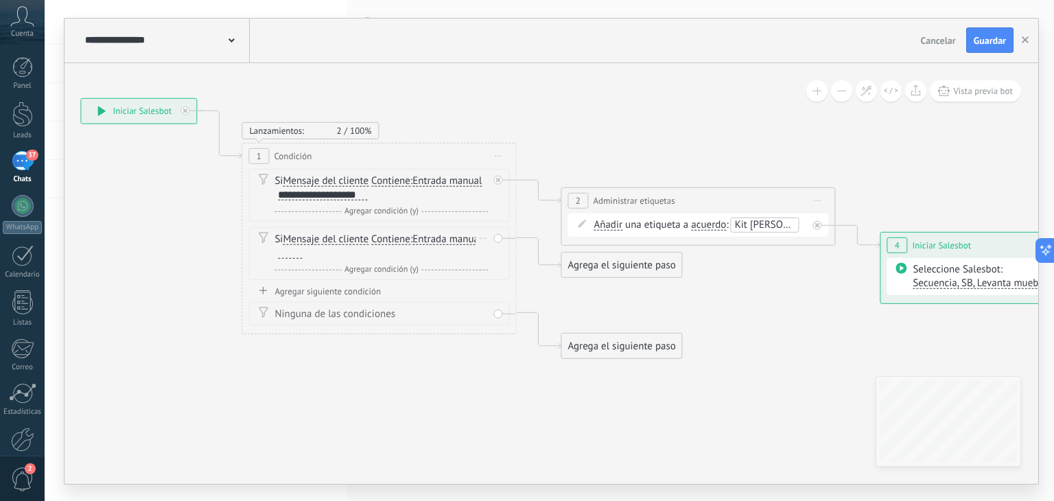
click at [483, 238] on div "Borrar" at bounding box center [483, 238] width 15 height 20
click at [491, 257] on icon at bounding box center [488, 257] width 7 height 8
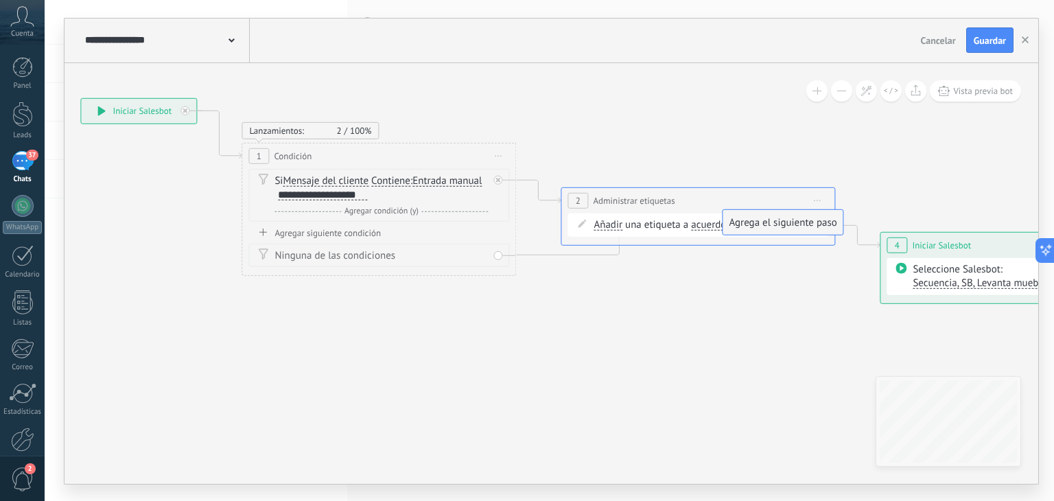
drag, startPoint x: 592, startPoint y: 297, endPoint x: 753, endPoint y: 231, distance: 174.2
click at [994, 41] on span "Guardar" at bounding box center [990, 41] width 32 height 10
click at [1025, 41] on use "button" at bounding box center [1025, 39] width 7 height 7
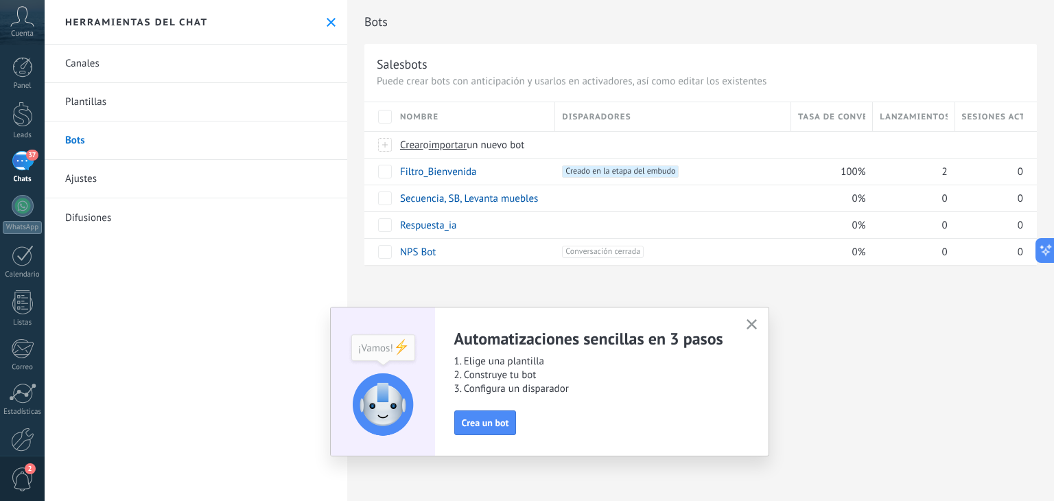
click at [714, 28] on h2 "Bots" at bounding box center [700, 21] width 673 height 27
